Goal: Task Accomplishment & Management: Manage account settings

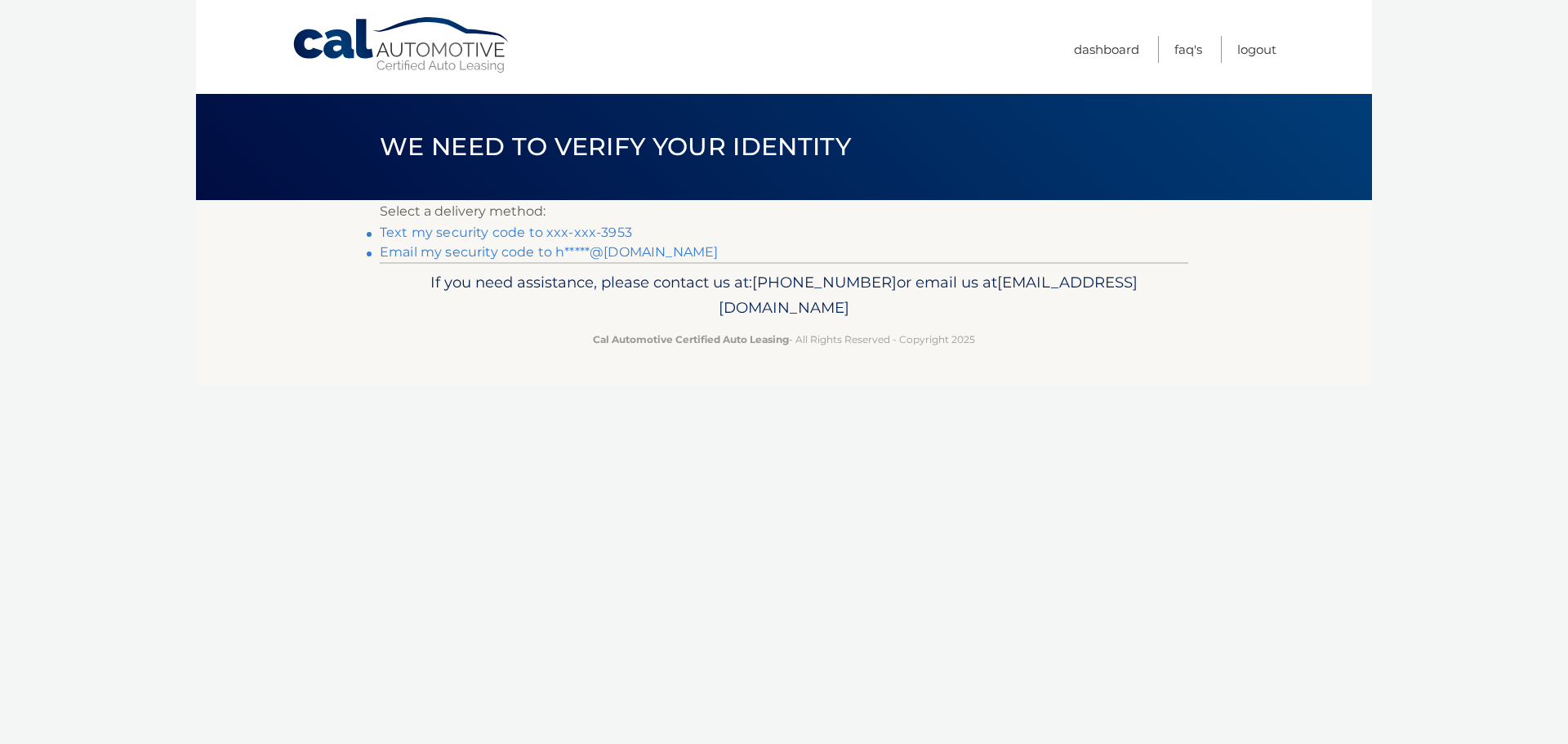
click at [467, 232] on link "Text my security code to xxx-xxx-3953" at bounding box center [506, 232] width 253 height 15
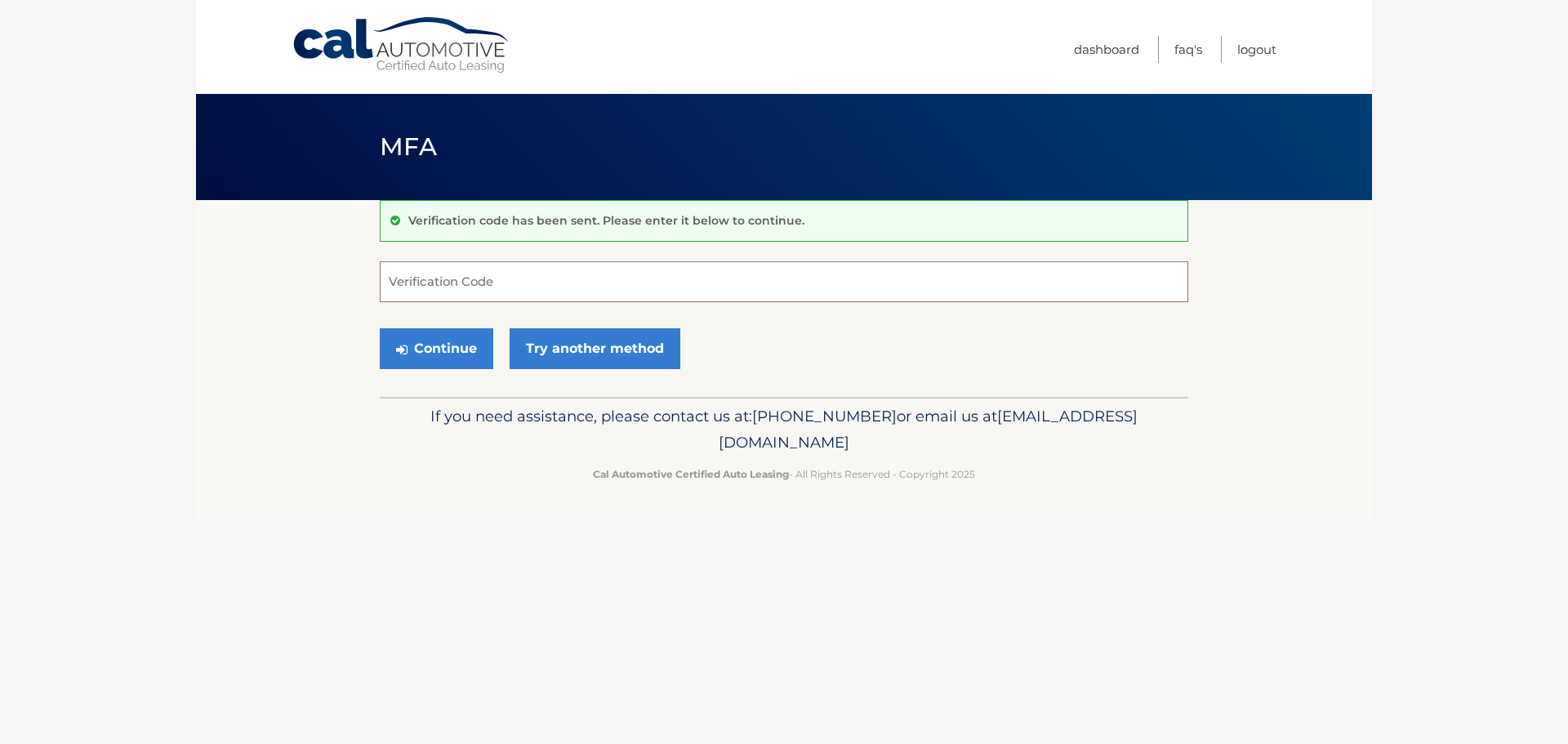
click at [503, 284] on input "Verification Code" at bounding box center [784, 282] width 808 height 41
type input "080932"
click at [432, 345] on button "Continue" at bounding box center [436, 349] width 113 height 41
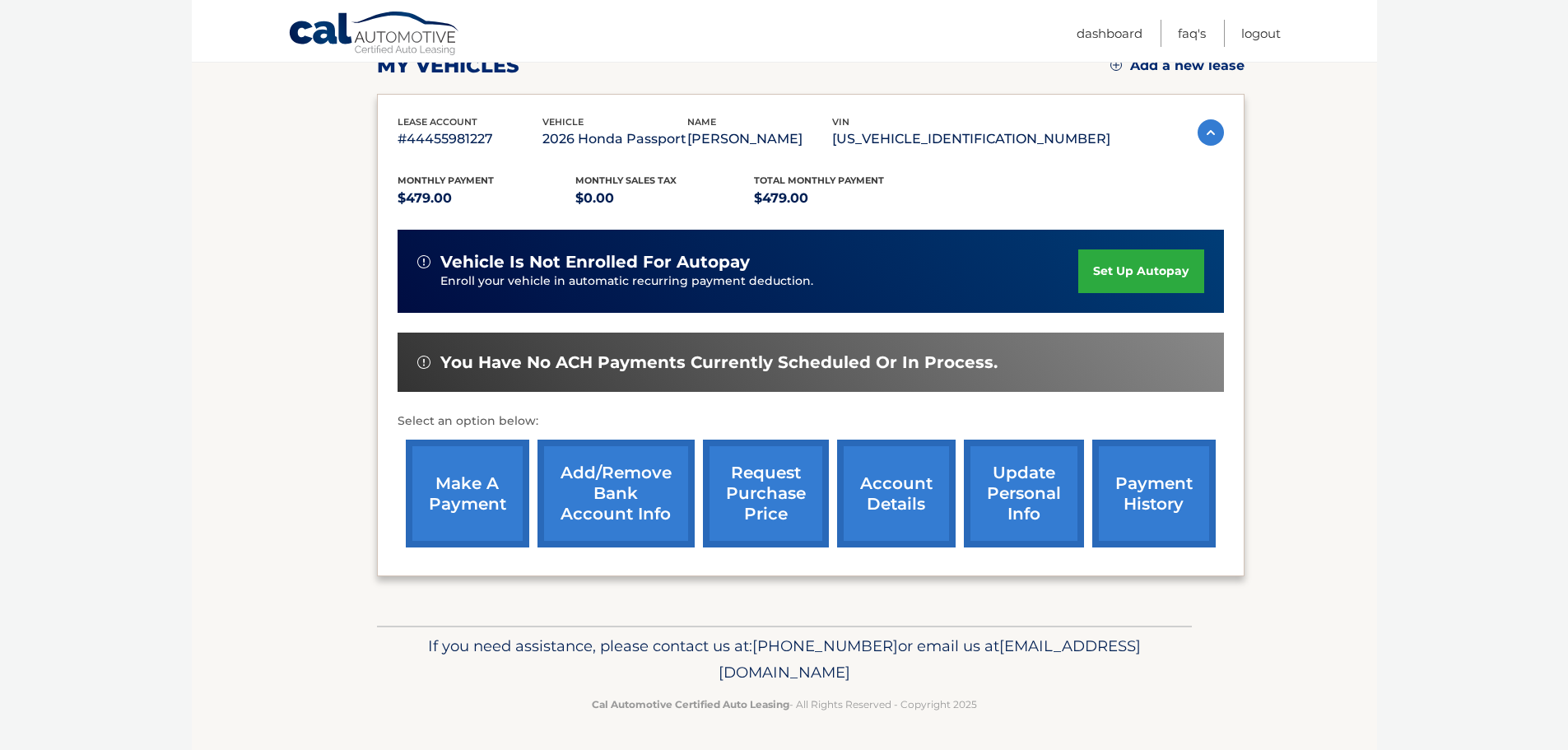
scroll to position [248, 0]
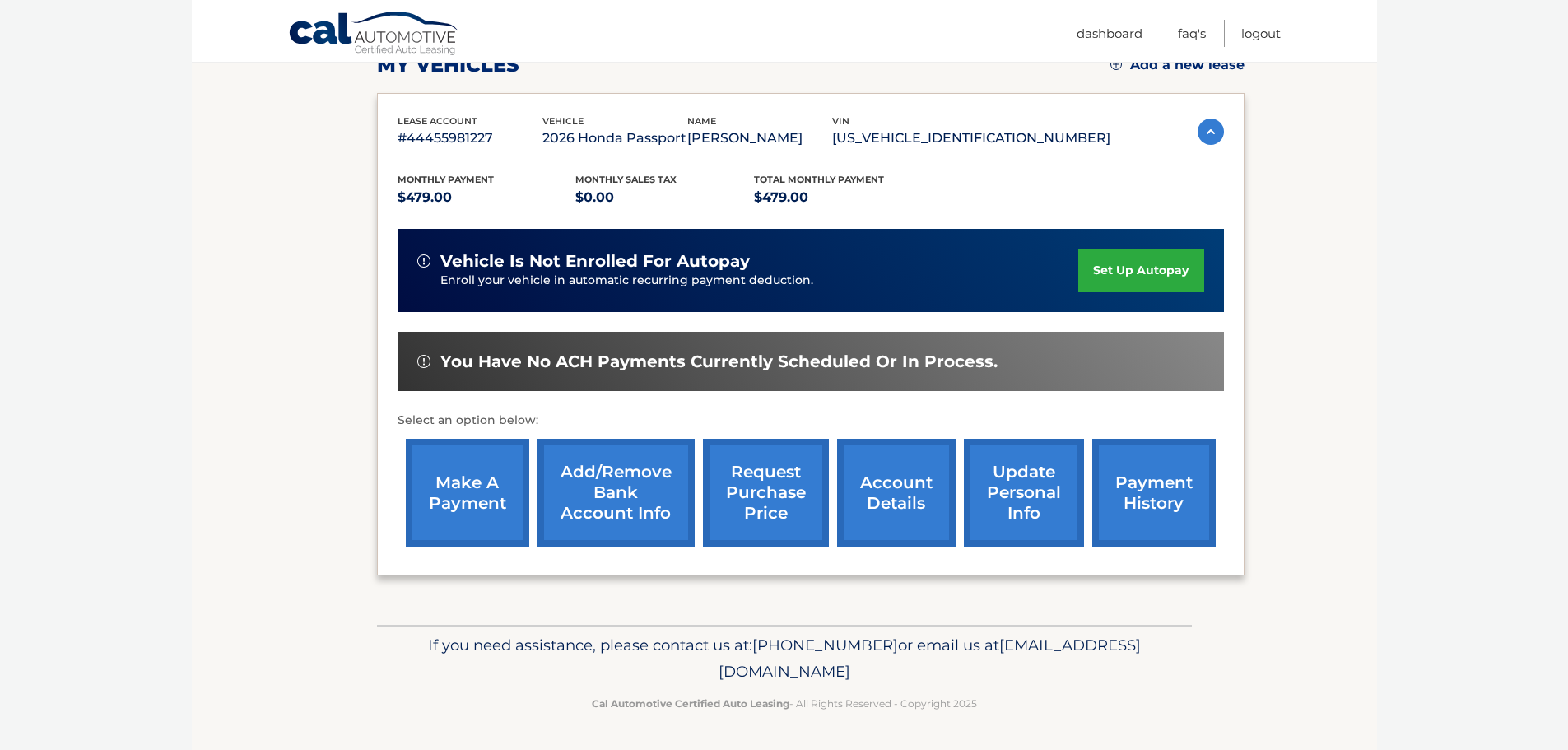
click at [1120, 268] on link "set up autopay" at bounding box center [1140, 270] width 125 height 43
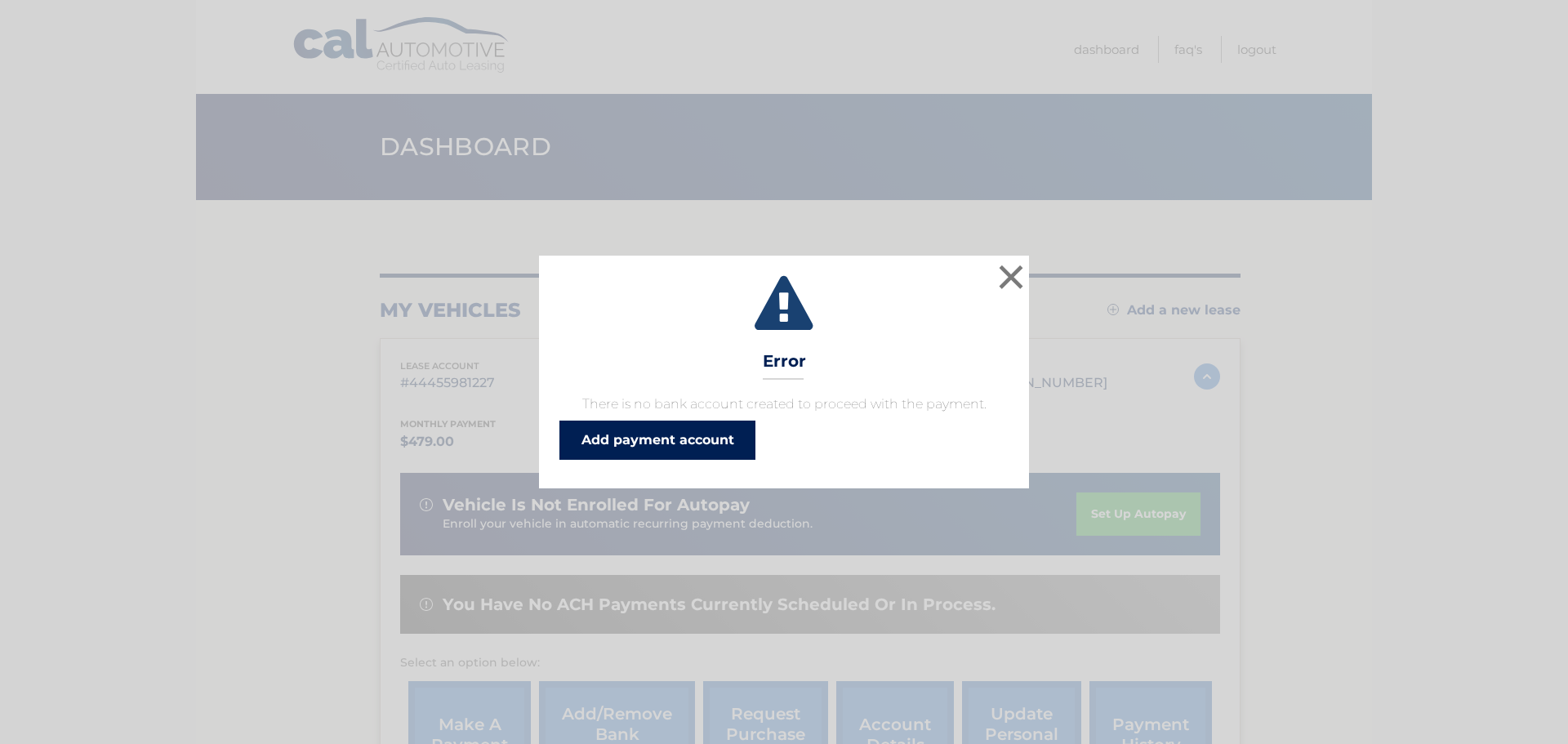
click at [652, 436] on link "Add payment account" at bounding box center [657, 440] width 196 height 40
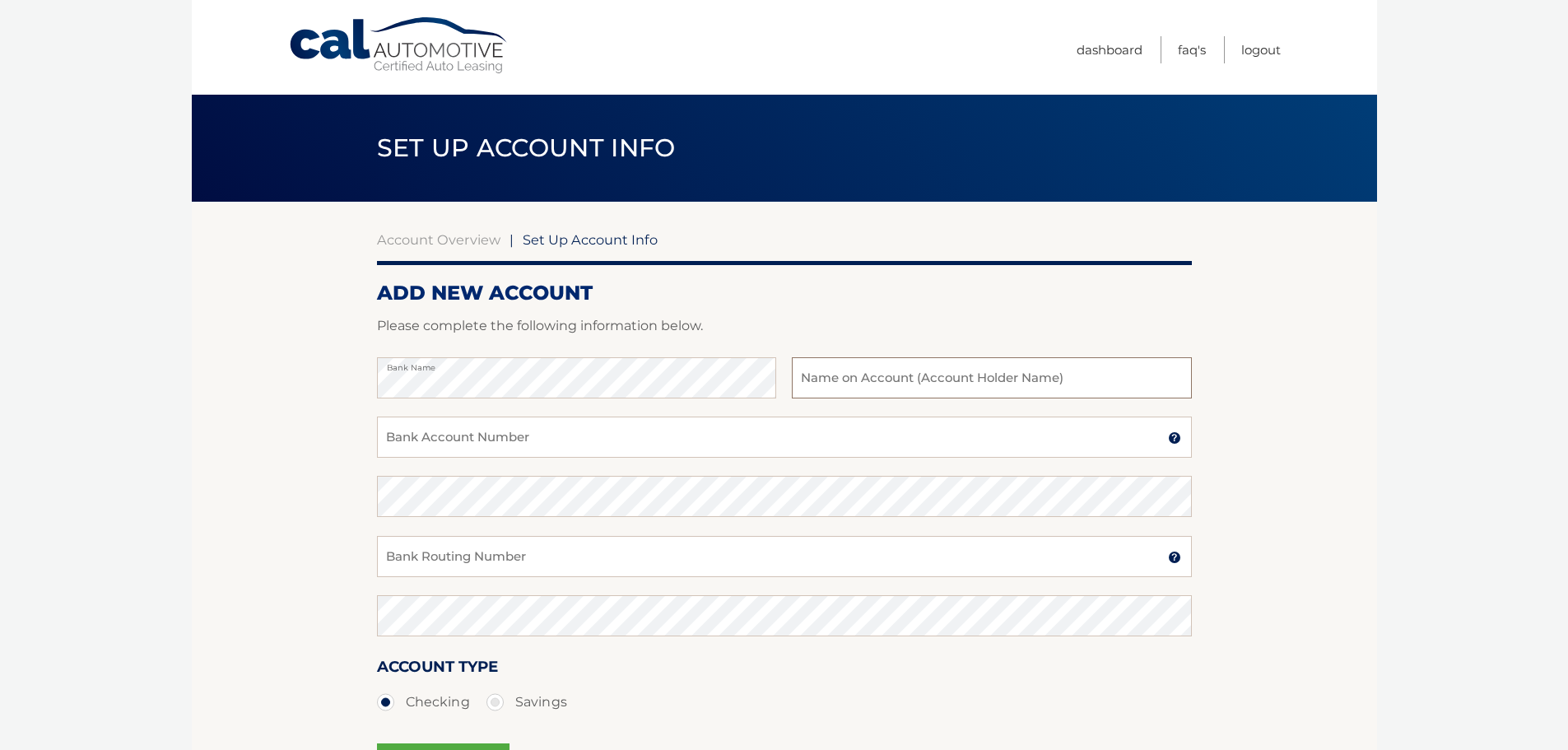
click at [829, 377] on input "text" at bounding box center [990, 378] width 399 height 42
type input "[PERSON_NAME]"
click at [484, 440] on input "Bank Account Number" at bounding box center [784, 437] width 815 height 42
type input "0"
type input "226078036"
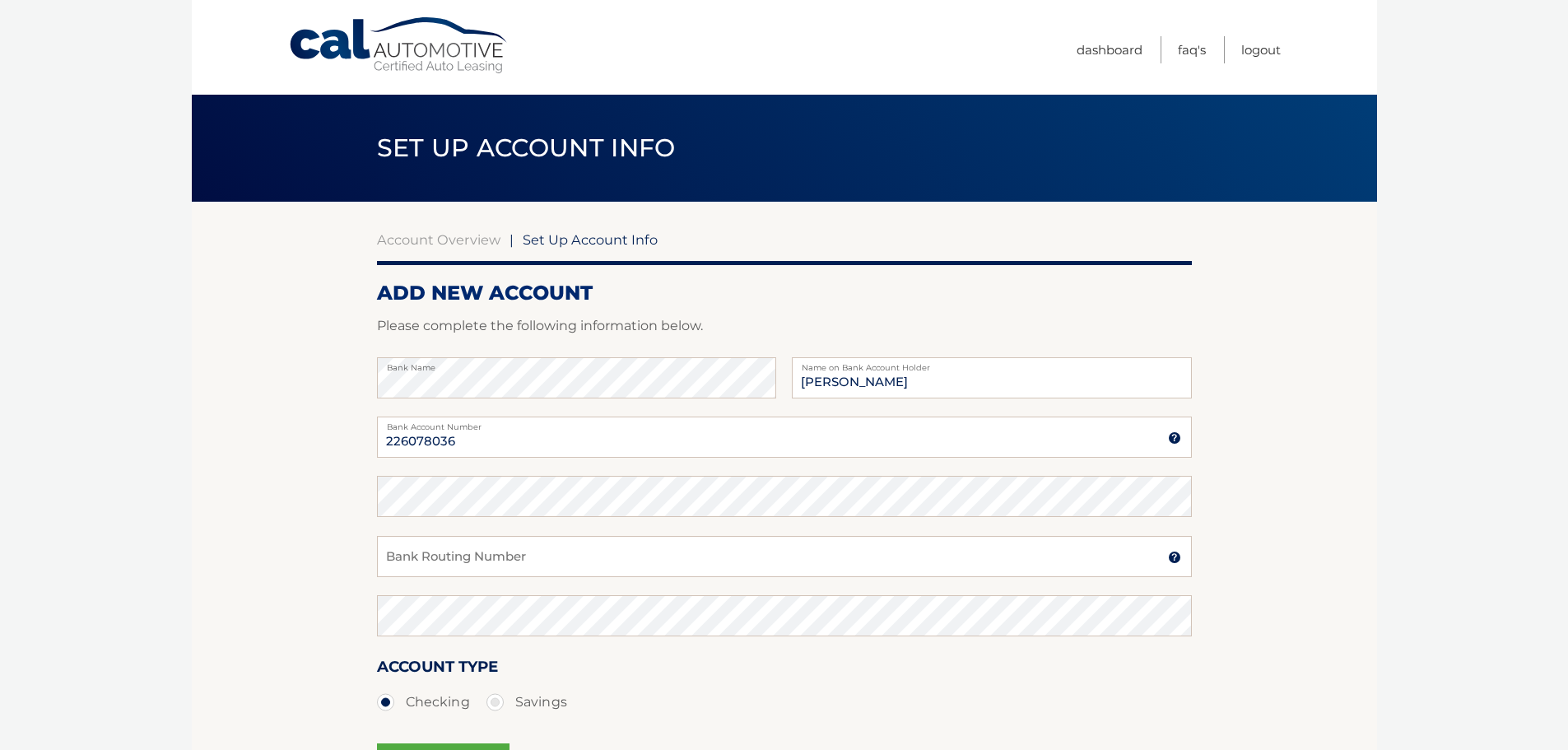
click at [1175, 436] on img at bounding box center [1174, 437] width 13 height 13
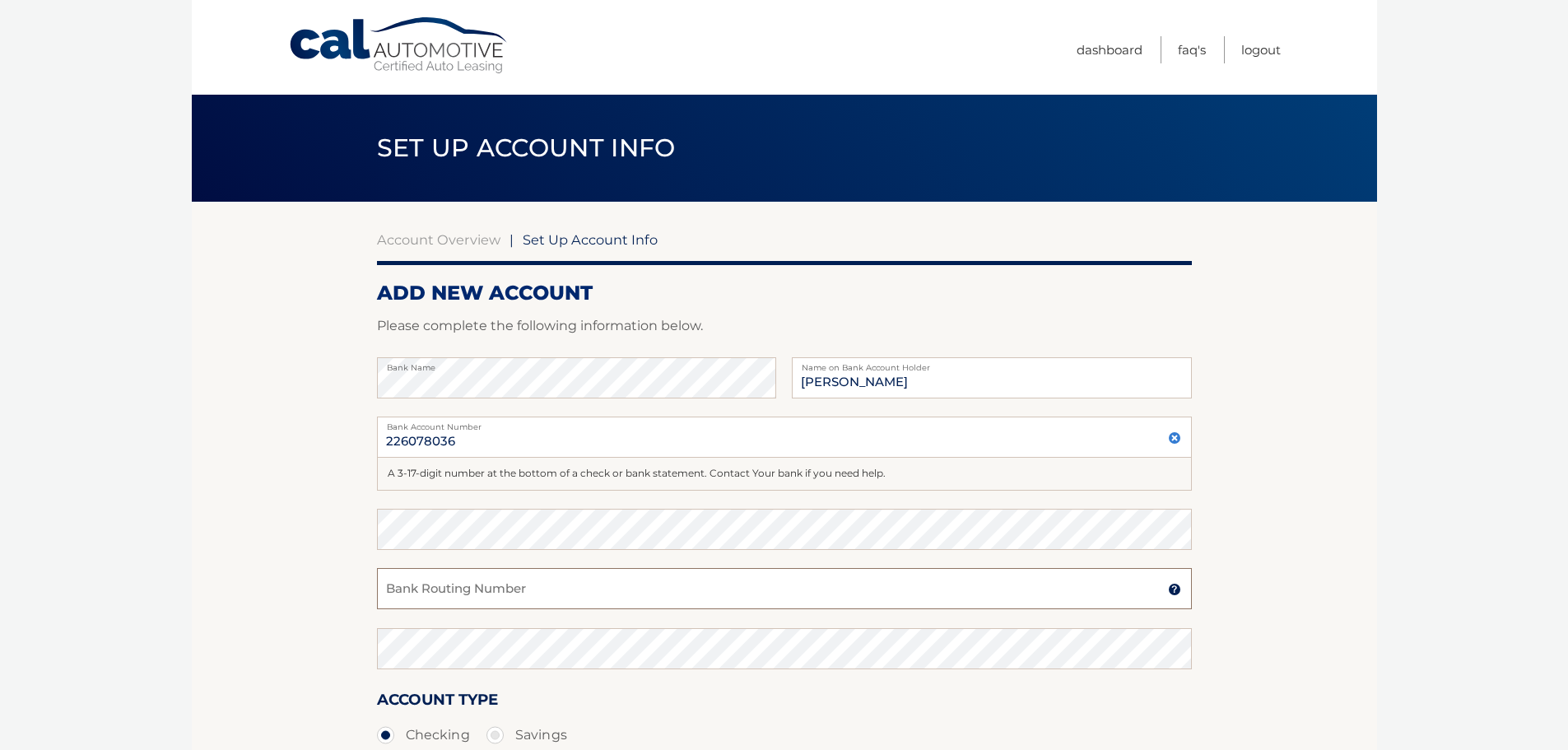
click at [498, 592] on input "Bank Routing Number" at bounding box center [784, 589] width 815 height 42
type input "226078036"
click at [496, 441] on input "226078036" at bounding box center [784, 437] width 815 height 42
type input "2"
type input "13590082164919"
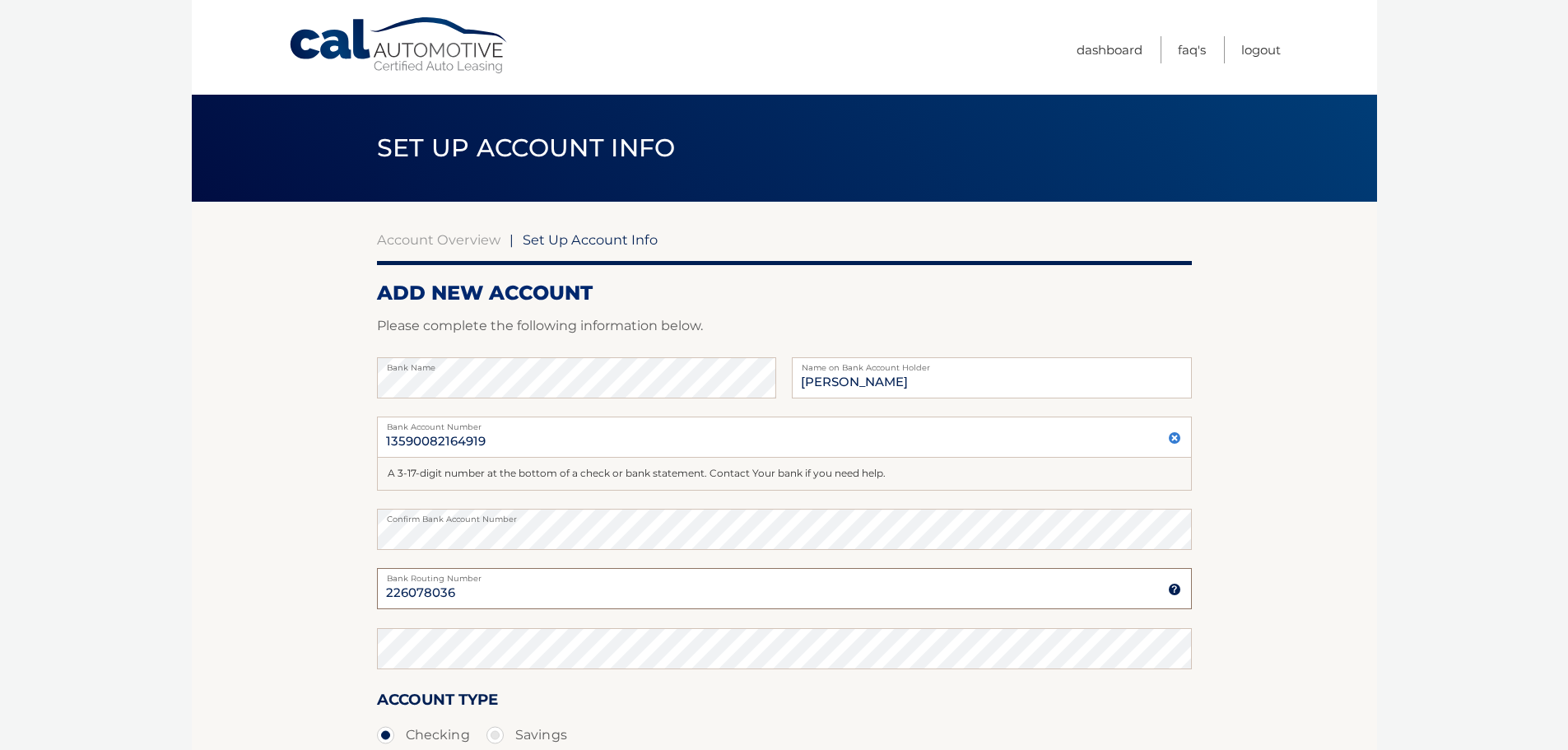
click at [523, 588] on input "226078036" at bounding box center [784, 589] width 815 height 42
click at [1171, 588] on img at bounding box center [1174, 589] width 13 height 13
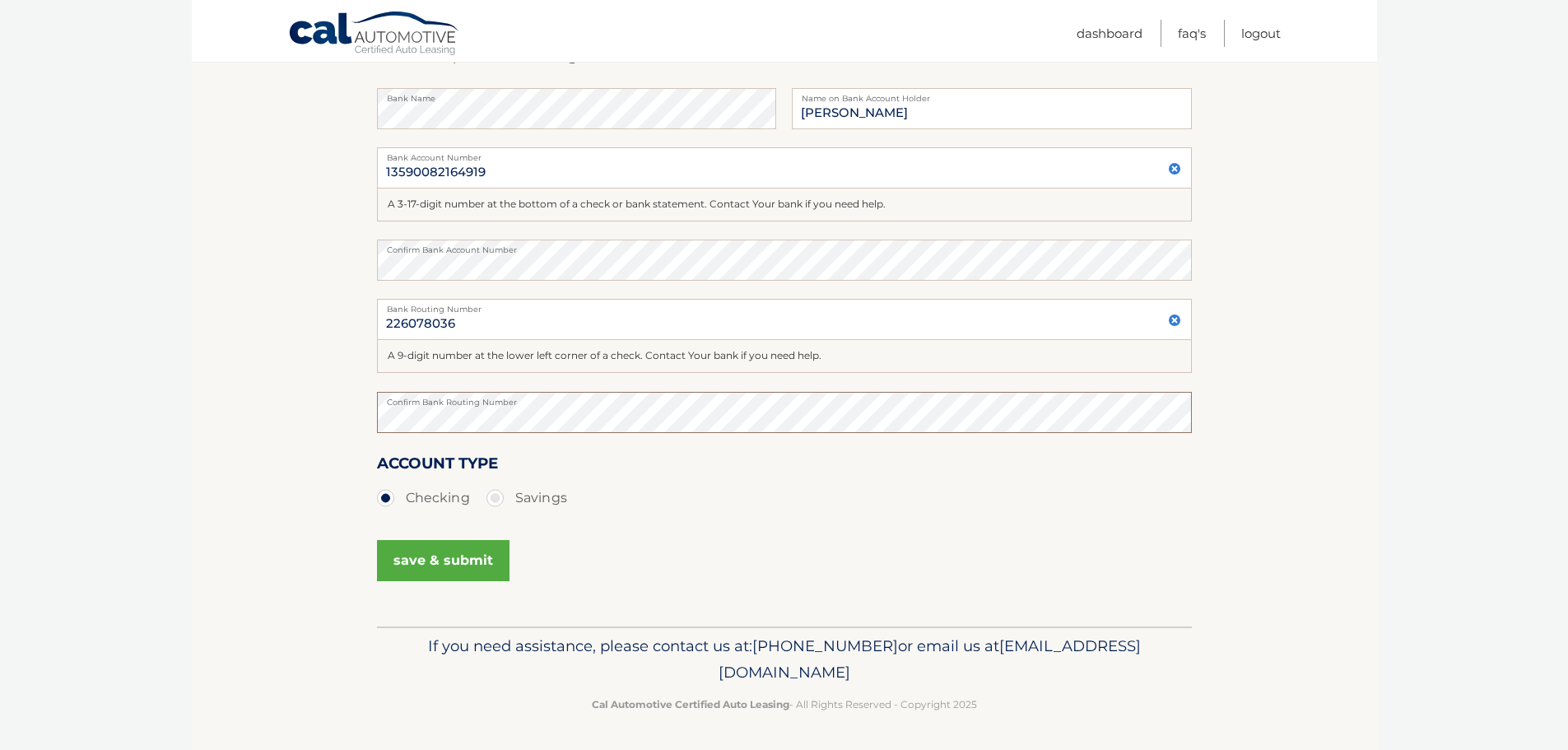
scroll to position [270, 0]
click at [426, 559] on button "save & submit" at bounding box center [442, 560] width 132 height 42
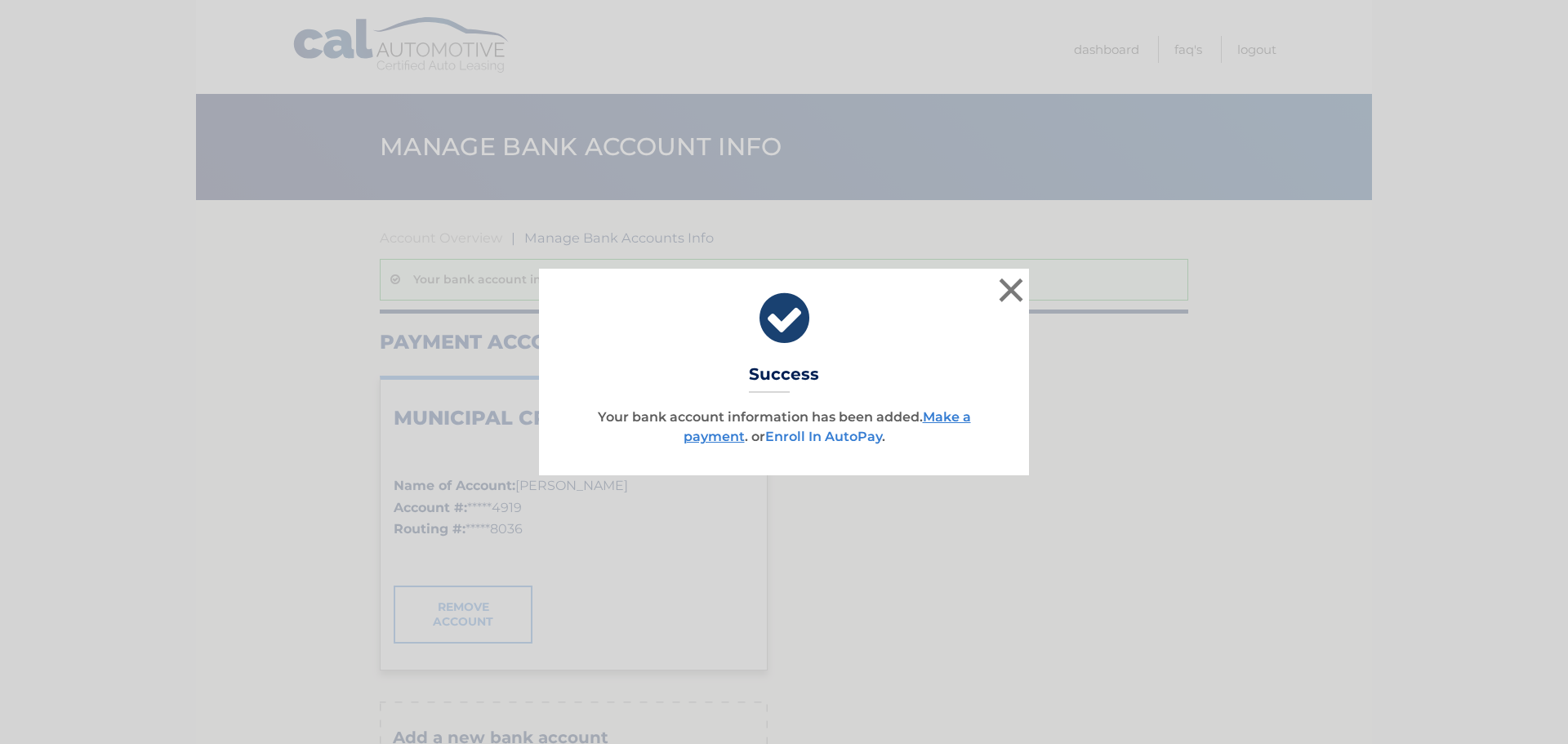
click at [821, 436] on link "Enroll In AutoPay" at bounding box center [824, 436] width 117 height 15
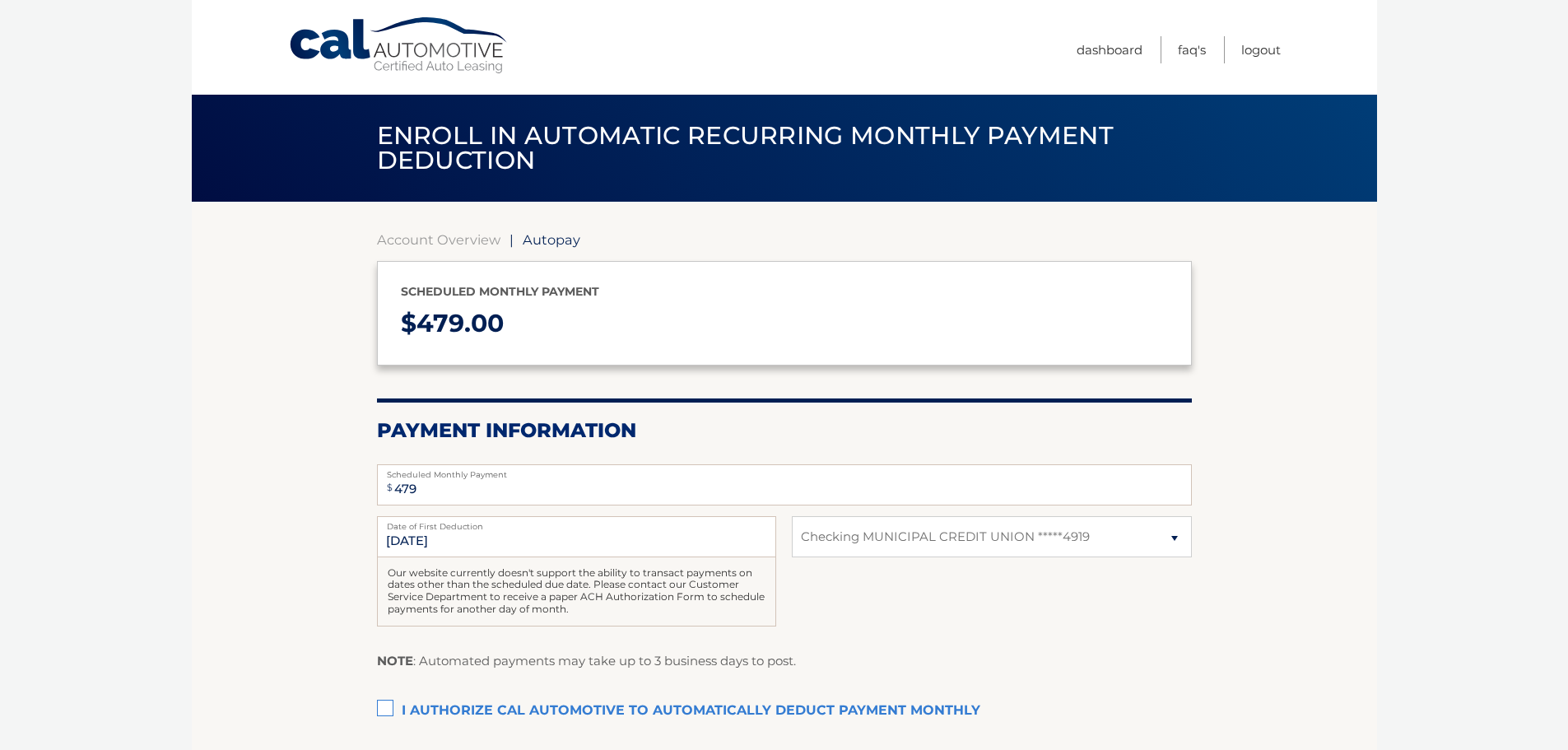
select select "NmRjMjhjOTEtMDZhMy00NjAxLWE1ZTctMzI4MmQ2NTg3OTdl"
click at [1177, 533] on select "Select Bank Account Checking MUNICIPAL CREDIT UNION *****4919" at bounding box center [990, 537] width 399 height 42
click at [791, 516] on select "Select Bank Account Checking MUNICIPAL CREDIT UNION *****4919" at bounding box center [990, 537] width 399 height 42
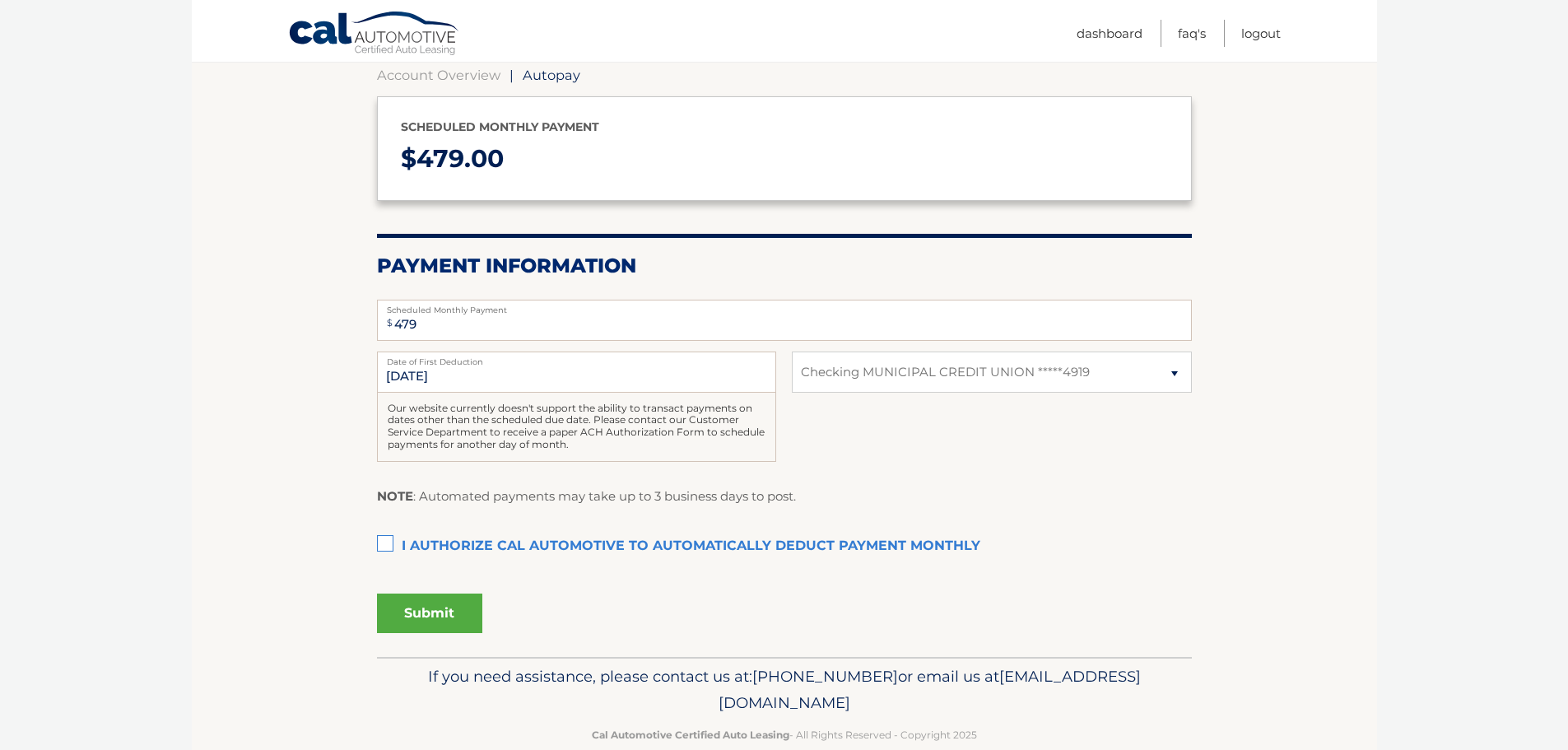
click at [384, 540] on label "I authorize cal automotive to automatically deduct payment monthly This checkbo…" at bounding box center [784, 546] width 815 height 33
click at [0, 0] on input "I authorize cal automotive to automatically deduct payment monthly This checkbo…" at bounding box center [0, 0] width 0 height 0
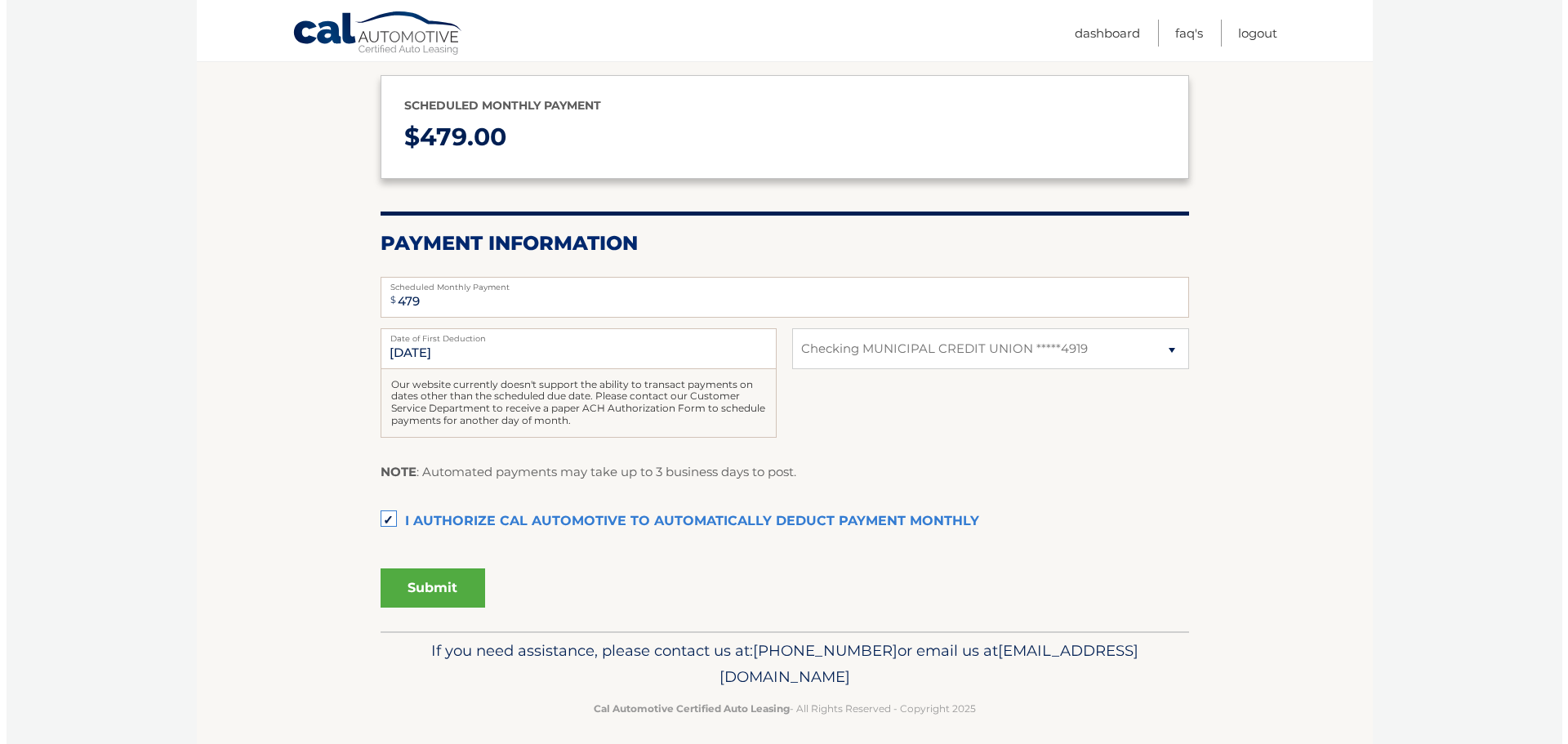
scroll to position [194, 0]
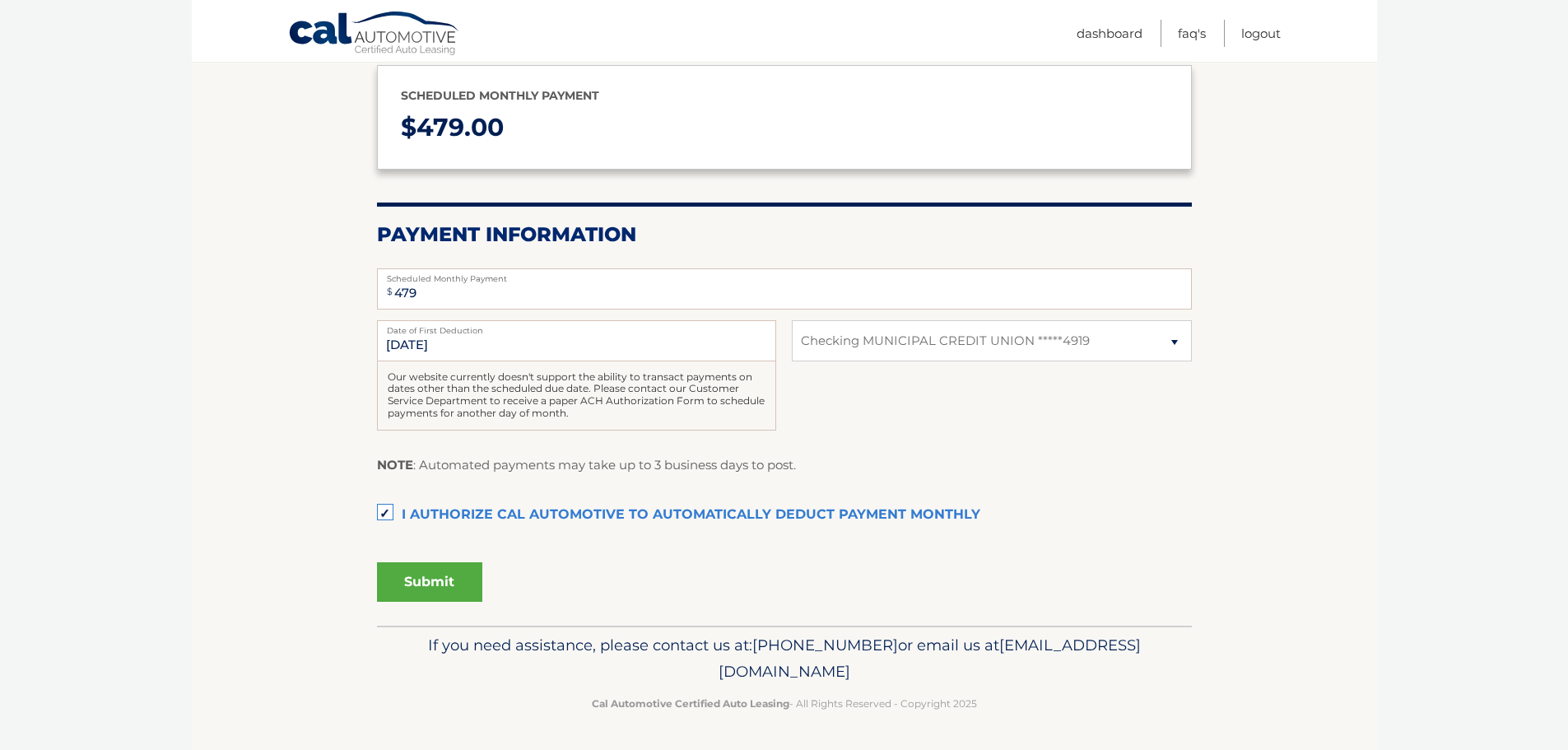
click at [436, 580] on button "Submit" at bounding box center [429, 582] width 106 height 40
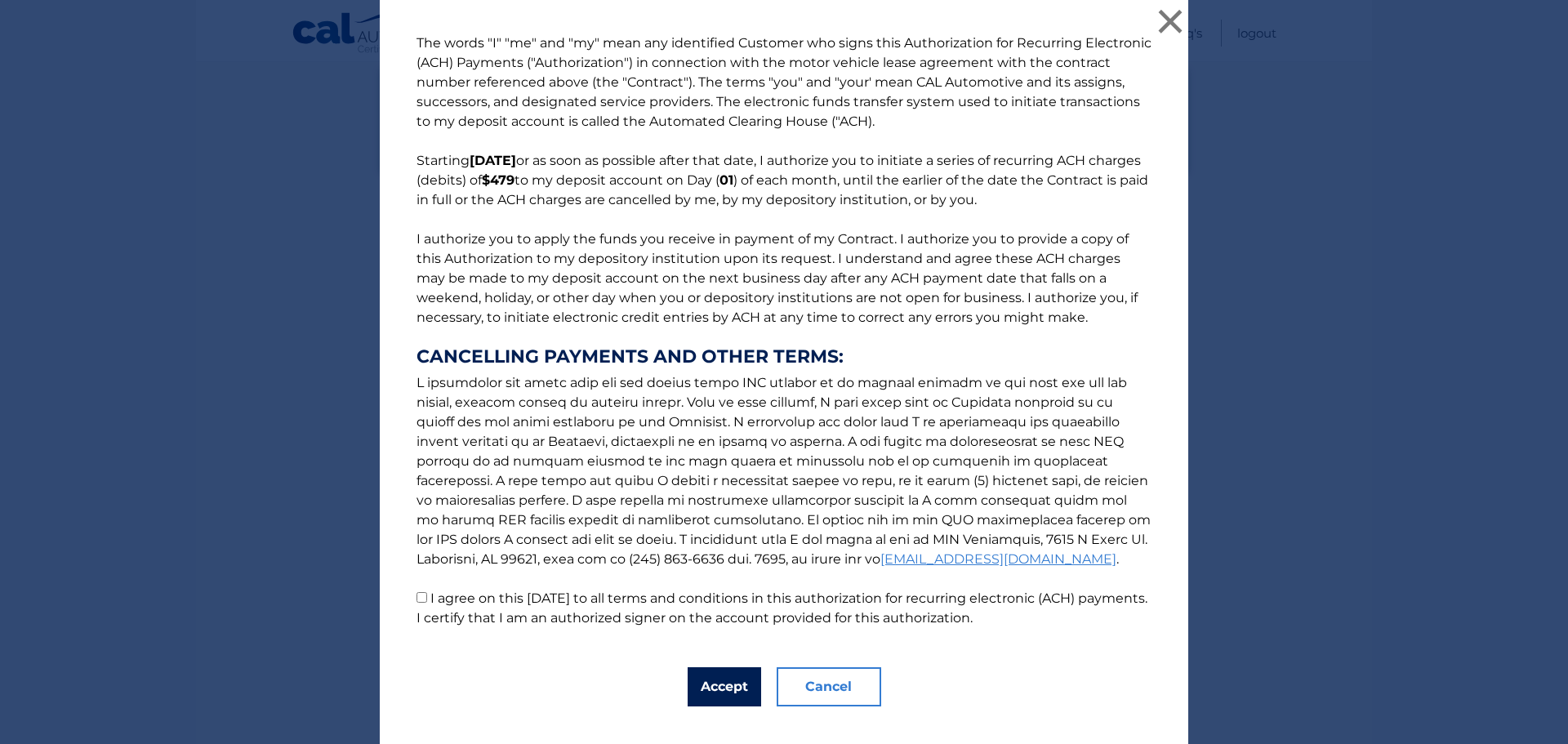
click at [722, 681] on button "Accept" at bounding box center [724, 686] width 74 height 40
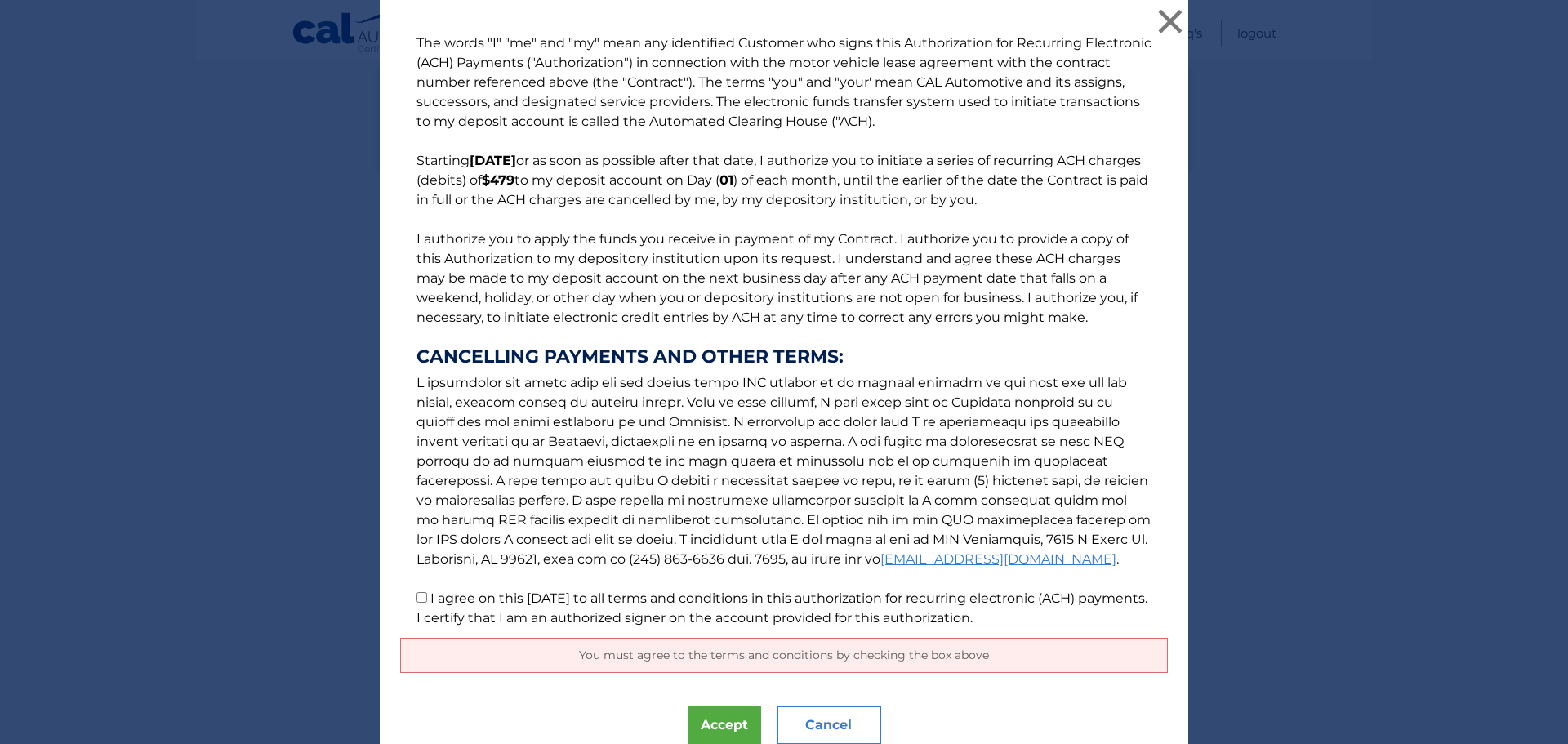
click at [417, 595] on input "I agree on this 09/09/2025 to all terms and conditions in this authorization fo…" at bounding box center [422, 597] width 10 height 10
checkbox input "true"
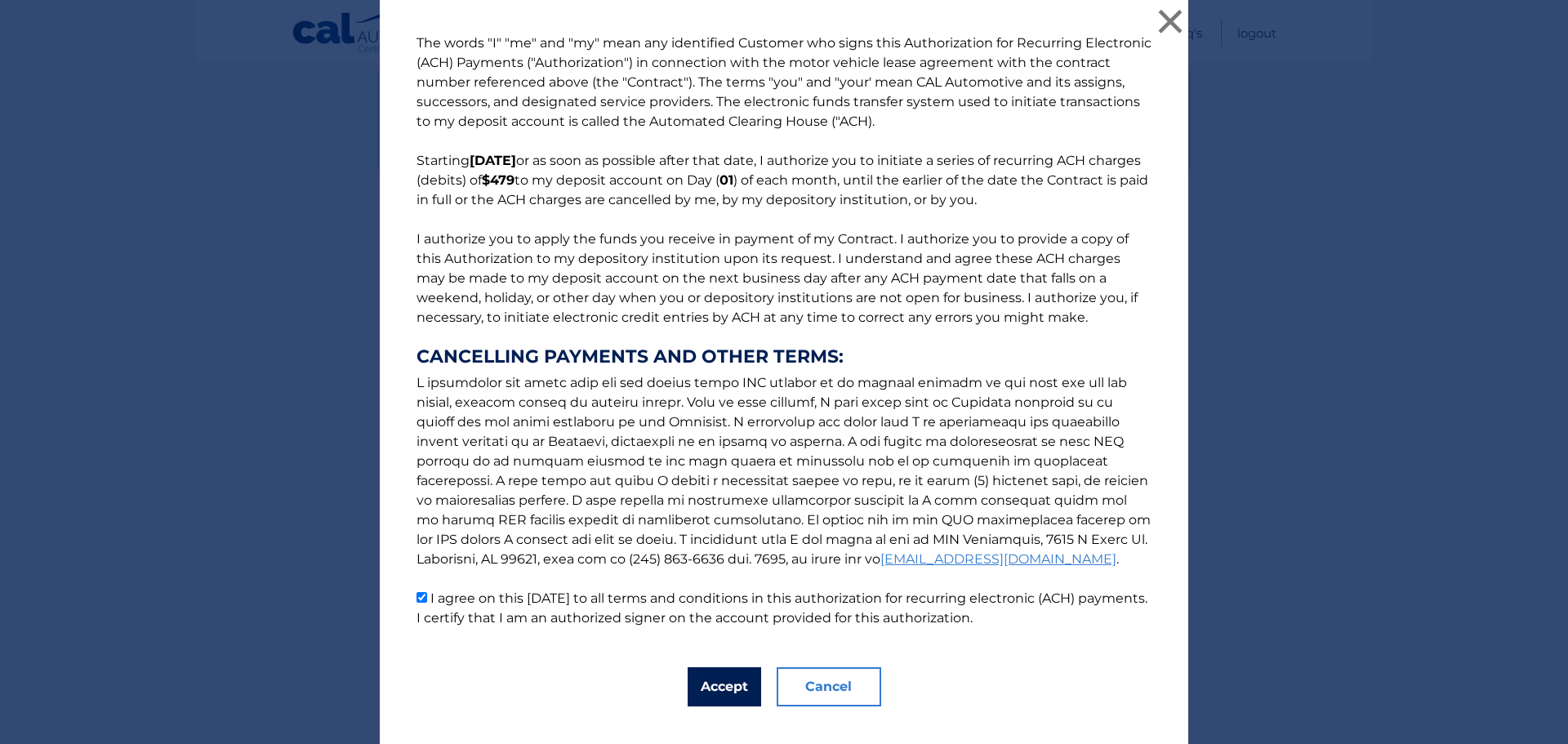
click at [707, 687] on button "Accept" at bounding box center [724, 686] width 74 height 40
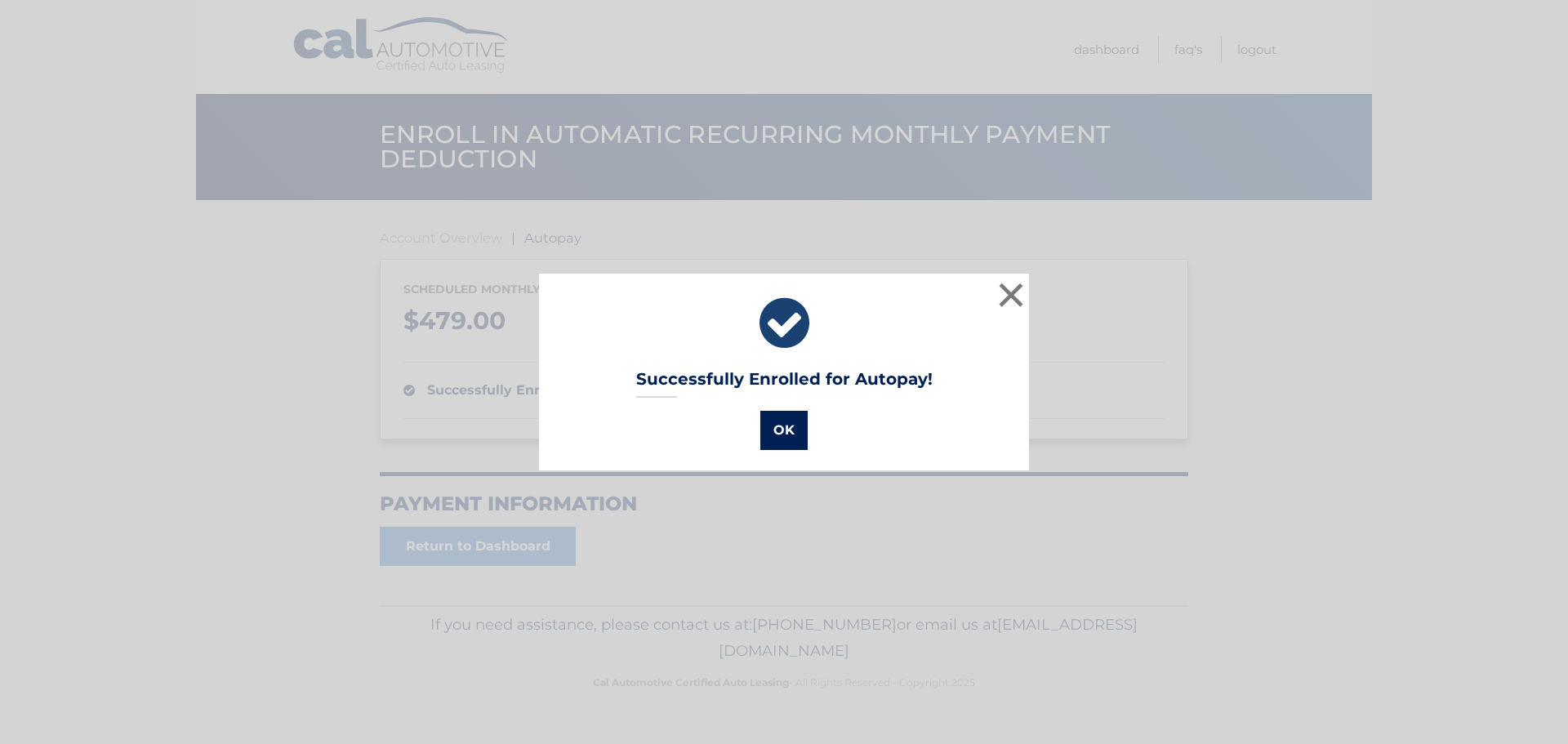
click at [776, 431] on button "OK" at bounding box center [784, 430] width 47 height 40
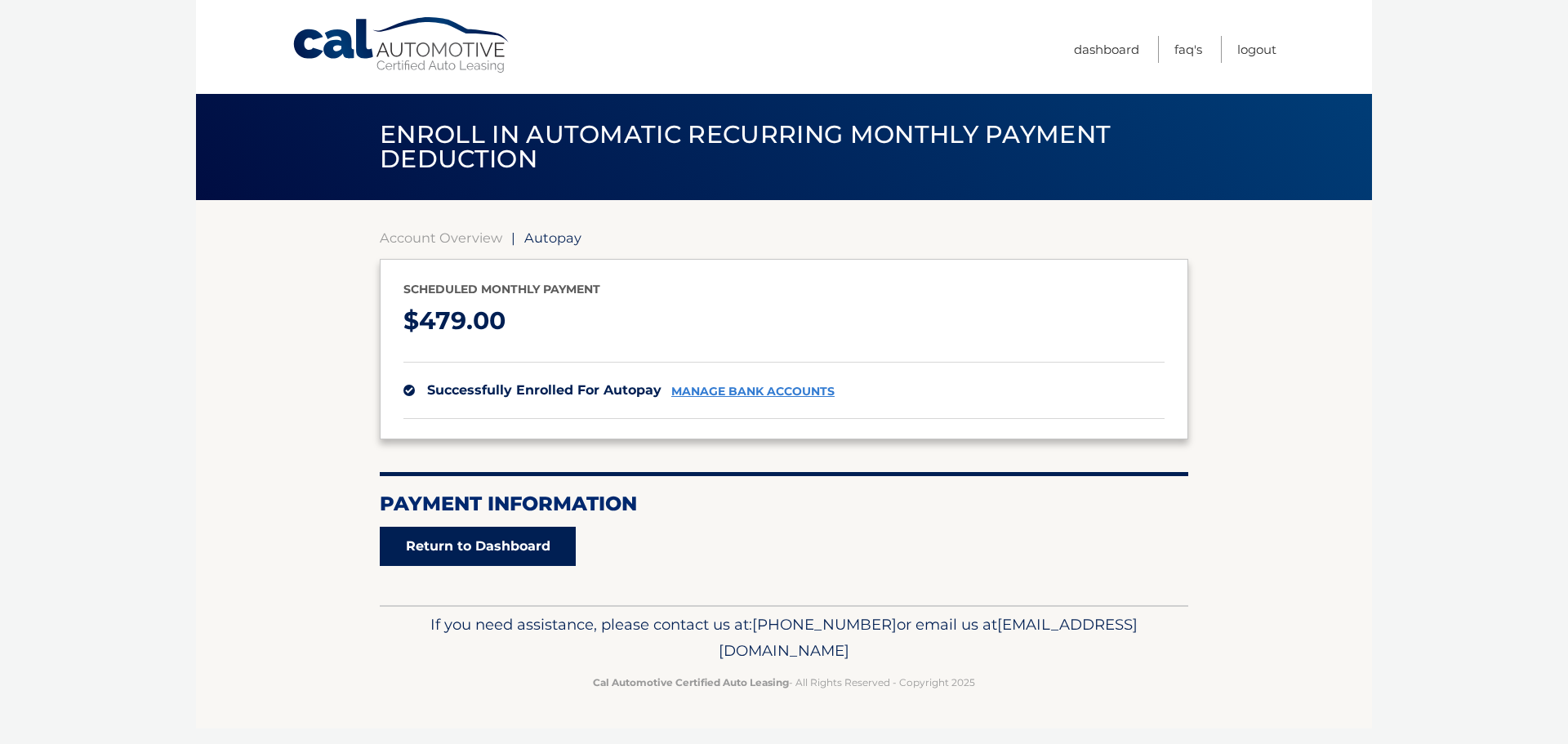
click at [494, 547] on link "Return to Dashboard" at bounding box center [478, 546] width 196 height 40
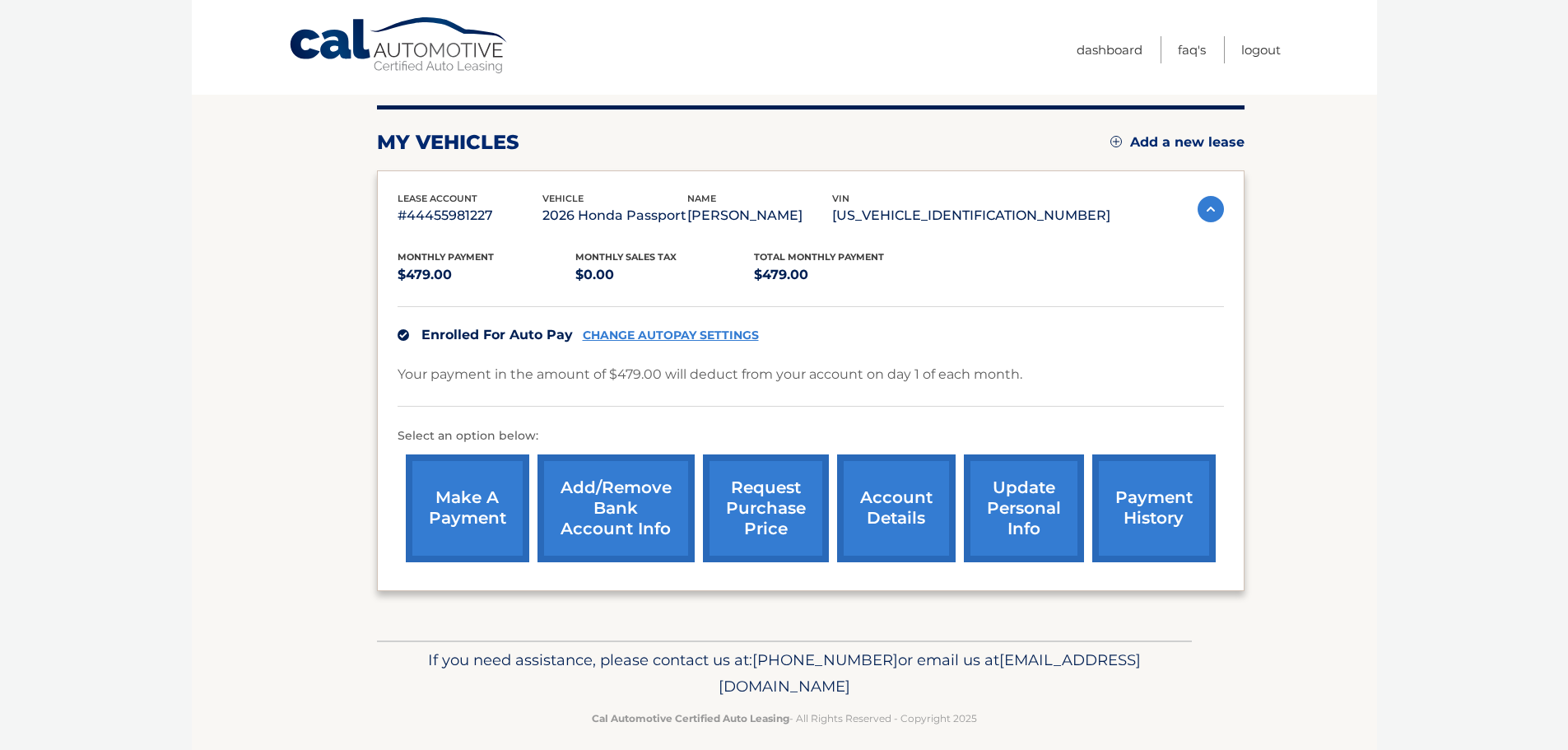
scroll to position [185, 0]
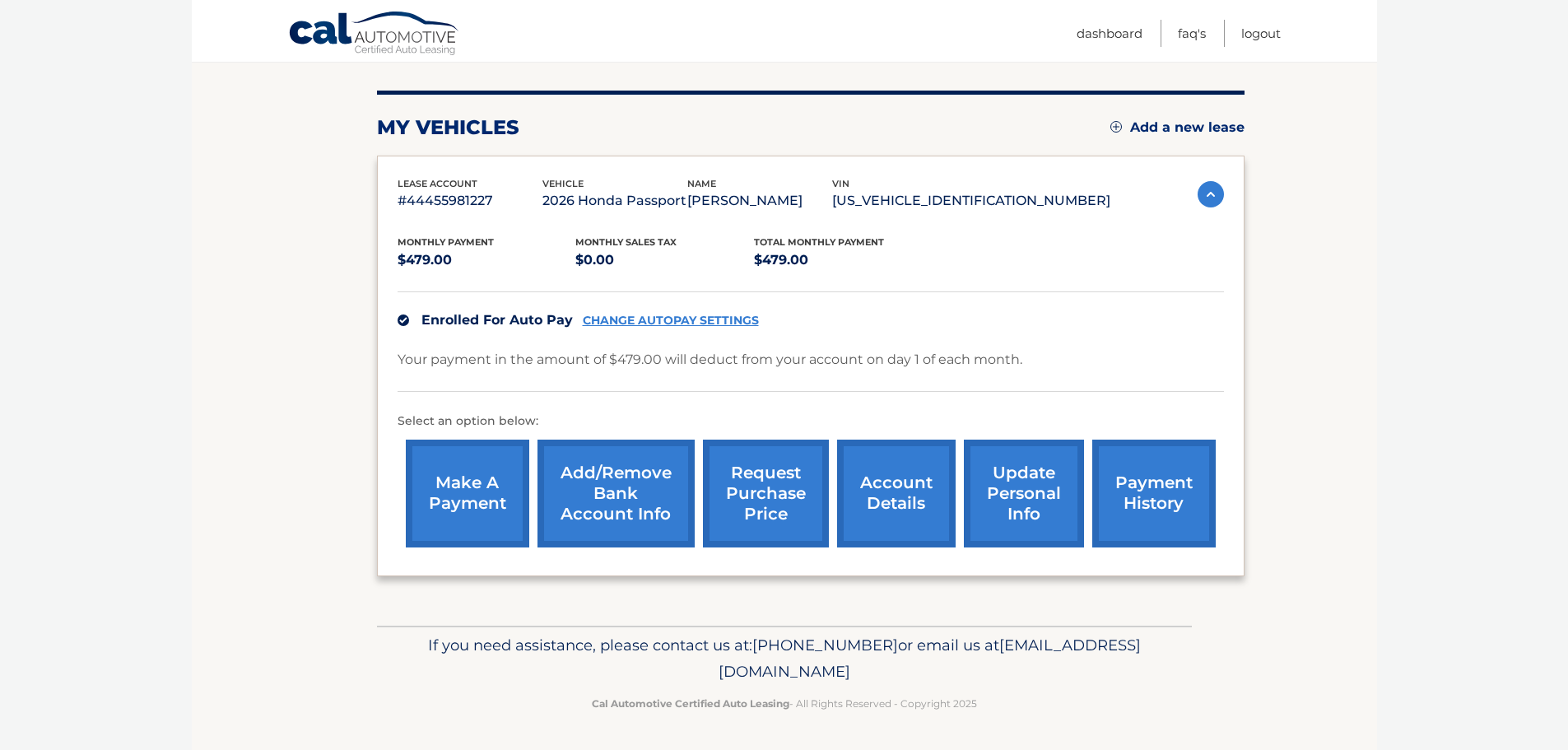
click at [1163, 503] on link "payment history" at bounding box center [1153, 494] width 124 height 108
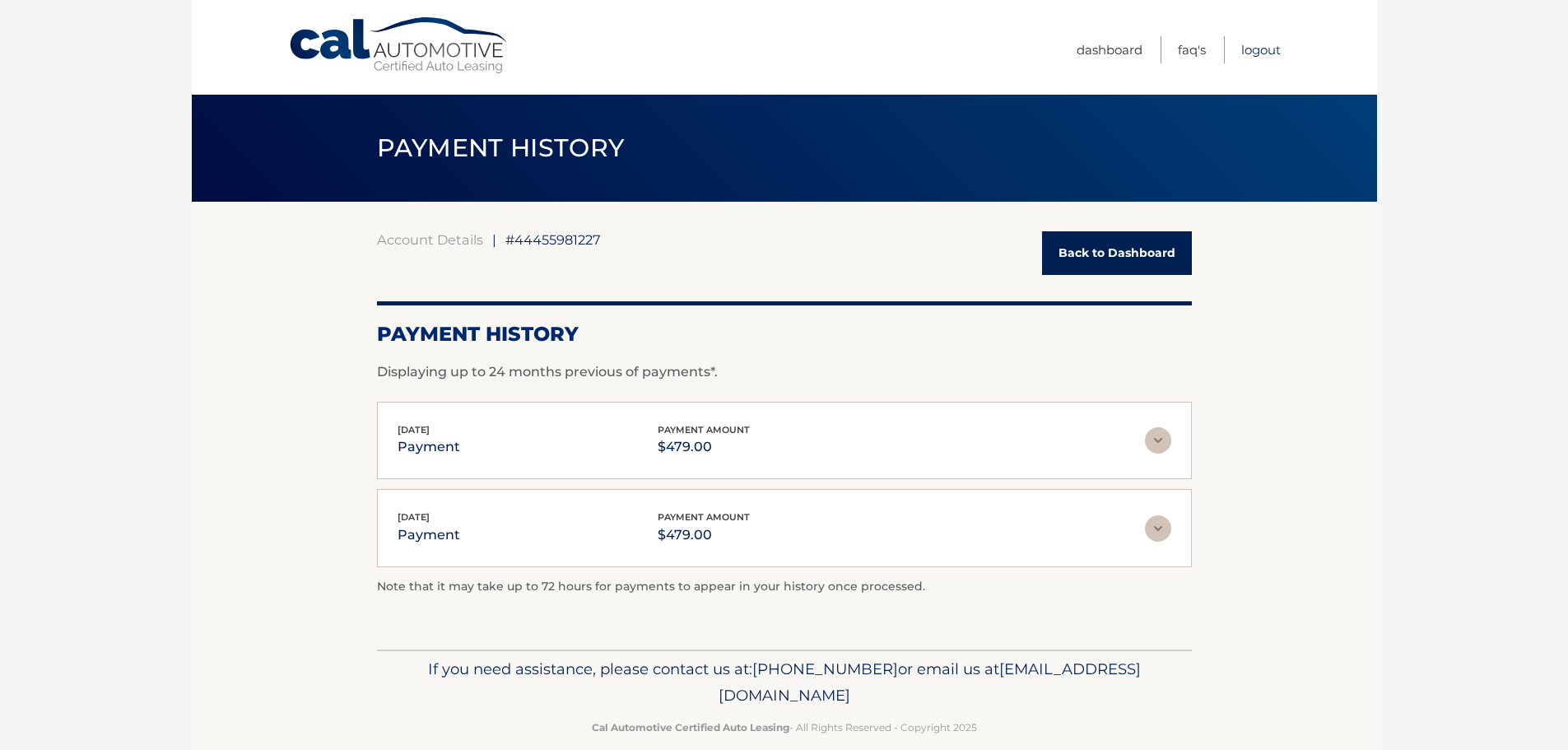
click at [1249, 48] on link "Logout" at bounding box center [1261, 49] width 40 height 27
